Goal: Task Accomplishment & Management: Complete application form

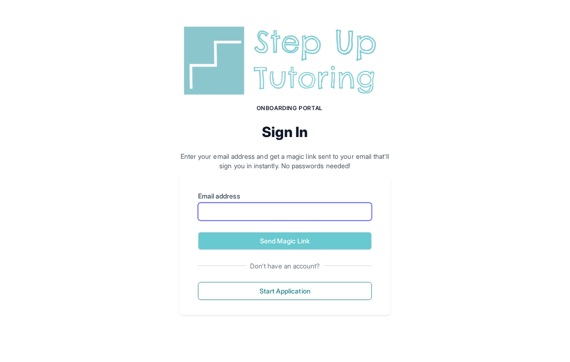
click at [257, 213] on input "Email address" at bounding box center [285, 212] width 174 height 18
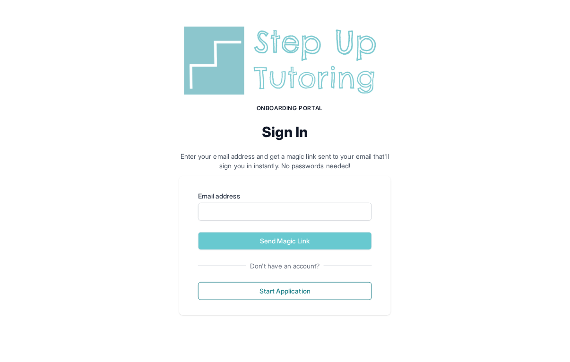
click at [159, 249] on div "Onboarding Portal Sign In Enter your email address and get a magic link sent to…" at bounding box center [285, 169] width 570 height 338
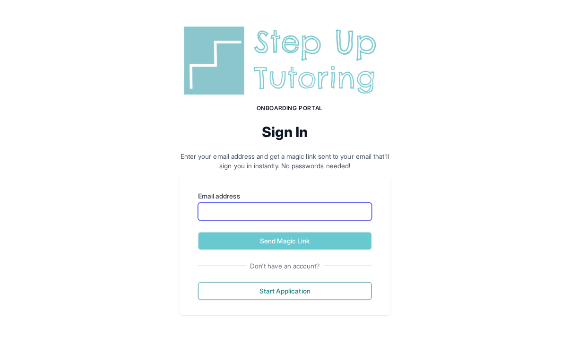
click at [248, 211] on input "Email address" at bounding box center [285, 212] width 174 height 18
type input "**********"
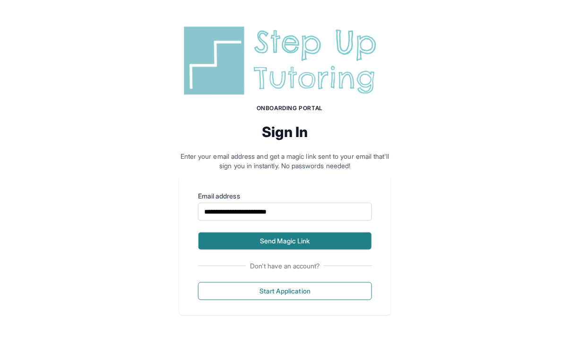
click at [270, 238] on button "Send Magic Link" at bounding box center [285, 241] width 174 height 18
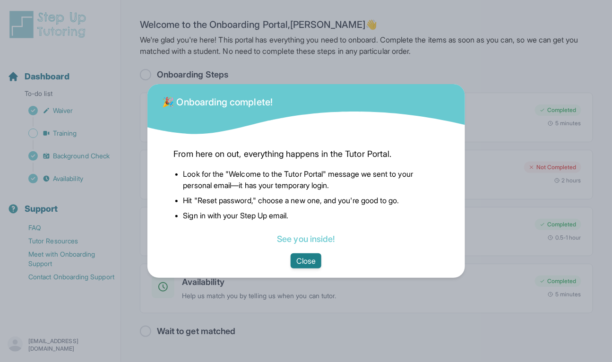
click at [304, 261] on button "Close" at bounding box center [306, 260] width 31 height 15
